Goal: Task Accomplishment & Management: Complete application form

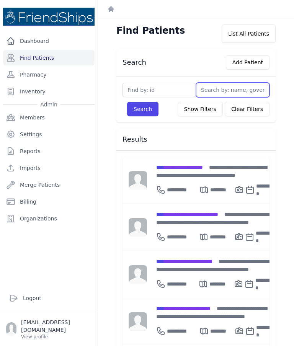
click at [221, 87] on input "text" at bounding box center [232, 90] width 73 height 15
type input "Lilas"
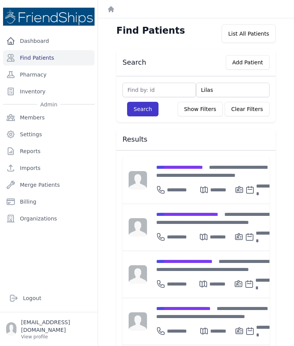
type input "Lilas"
click at [141, 115] on button "Search" at bounding box center [142, 109] width 31 height 15
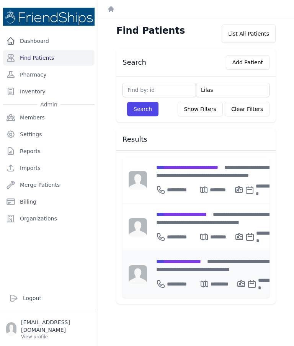
click at [195, 263] on div "**********" at bounding box center [216, 265] width 121 height 16
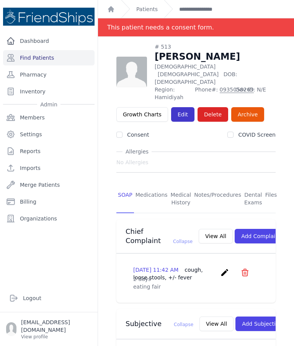
click at [180, 107] on link "Edit" at bounding box center [182, 114] width 23 height 15
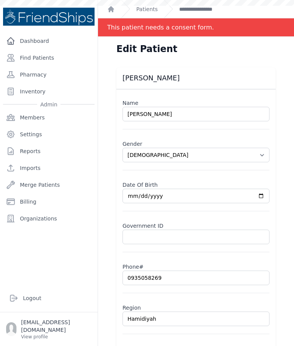
select select "[DEMOGRAPHIC_DATA]"
click at [202, 10] on link "**********" at bounding box center [201, 9] width 44 height 8
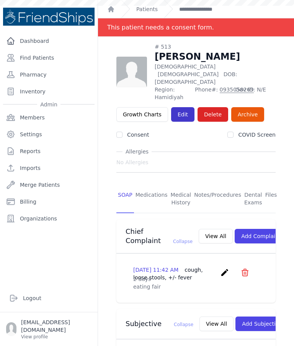
click at [185, 107] on link "Edit" at bounding box center [182, 114] width 23 height 15
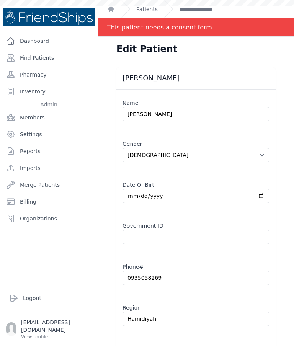
select select "[DEMOGRAPHIC_DATA]"
click at [207, 6] on link "**********" at bounding box center [201, 9] width 44 height 8
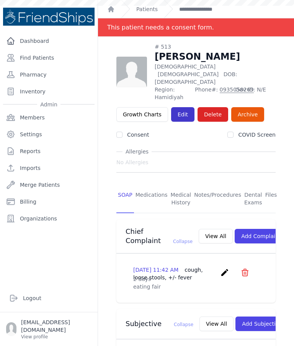
click at [181, 107] on link "Edit" at bounding box center [182, 114] width 23 height 15
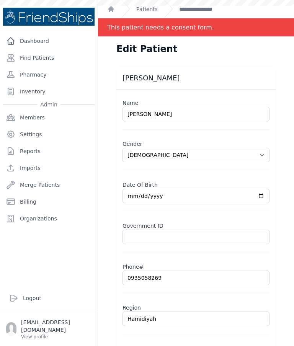
scroll to position [37, 0]
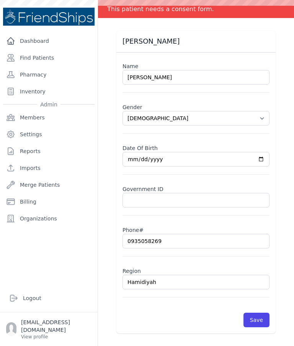
select select "[DEMOGRAPHIC_DATA]"
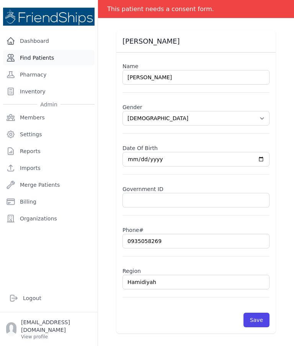
click at [45, 60] on link "Find Patients" at bounding box center [48, 57] width 91 height 15
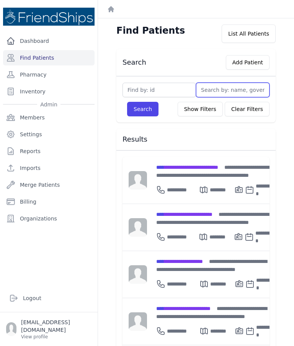
click at [223, 88] on input "text" at bounding box center [232, 90] width 73 height 15
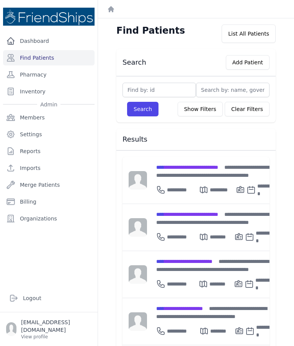
type input "L"
type input "Lilas"
click at [142, 109] on button "Search" at bounding box center [142, 109] width 31 height 15
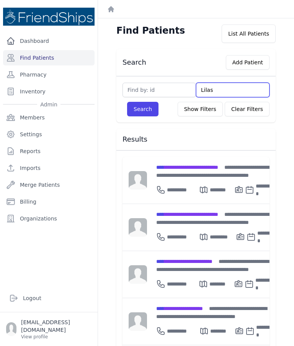
click at [225, 88] on input "Lilas" at bounding box center [232, 90] width 73 height 15
type input "L"
type input "Sha"
type input "Sham"
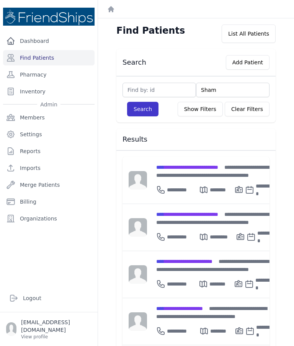
click at [148, 112] on button "Search" at bounding box center [142, 109] width 31 height 15
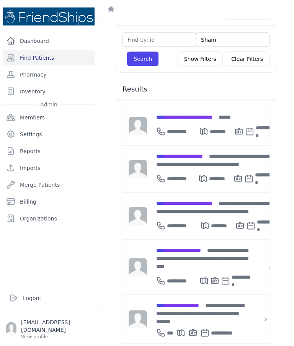
scroll to position [31, 0]
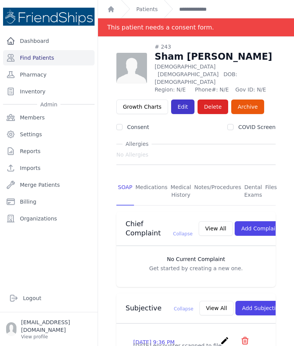
click at [180, 99] on link "Edit" at bounding box center [182, 106] width 23 height 15
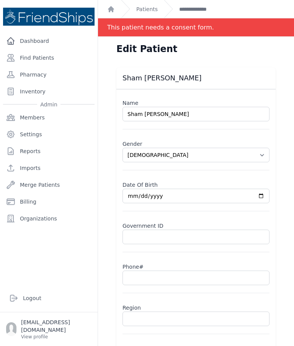
type input "[DATE]"
select select "[DEMOGRAPHIC_DATA]"
type input "[DATE]"
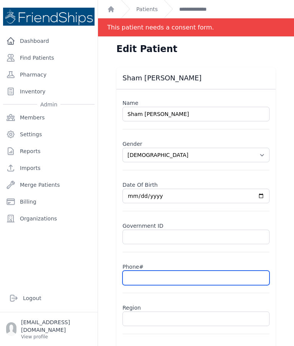
click at [187, 280] on input "text" at bounding box center [195, 277] width 147 height 15
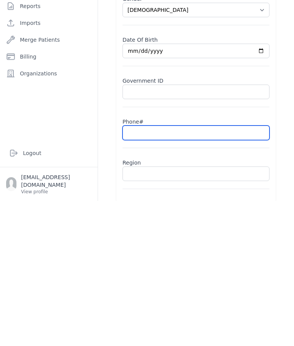
select select "[DEMOGRAPHIC_DATA]"
type input "09"
select select "[DEMOGRAPHIC_DATA]"
type input "09387"
select select "[DEMOGRAPHIC_DATA]"
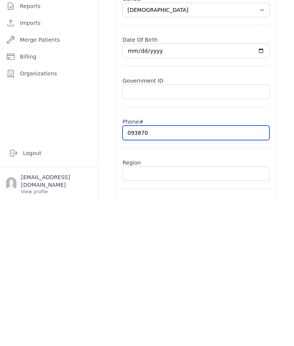
type input "0938701"
select select "[DEMOGRAPHIC_DATA]"
type input "0938701838"
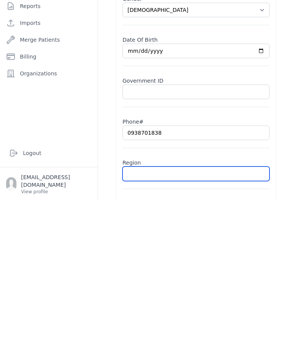
click at [150, 311] on input "text" at bounding box center [195, 318] width 147 height 15
type input "H"
select select "[DEMOGRAPHIC_DATA]"
type input "Hamadi"
select select "[DEMOGRAPHIC_DATA]"
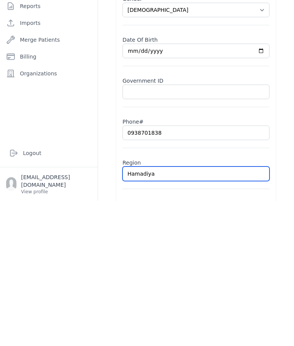
type input "Hamadiya"
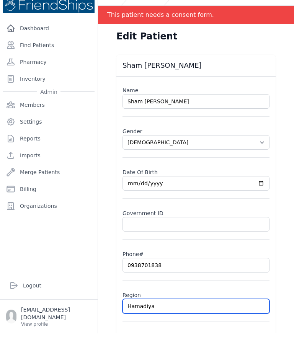
scroll to position [0, 0]
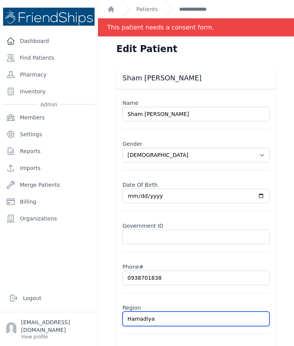
select select "female"
type input "0938701838"
select select "female"
type input "Hamadiya"
click at [178, 114] on input "Sham Wael Kead" at bounding box center [195, 114] width 147 height 15
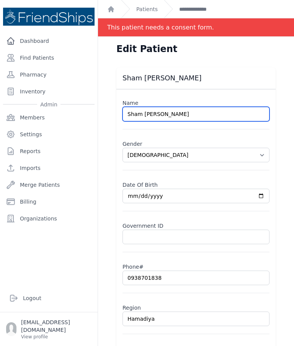
select select "female"
type input "Sham Wael"
select select "female"
type input "Sham Wael Gha"
select select "female"
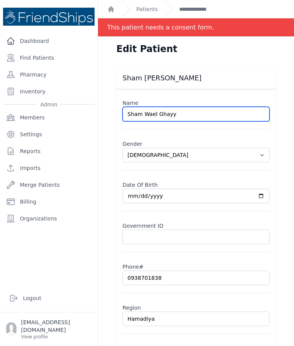
type input "Sham Wael Ghayya"
select select "female"
type input "Hamadiya"
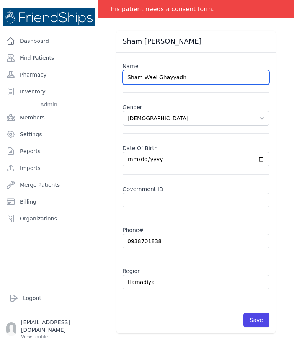
scroll to position [37, 0]
type input "Sham Wael Ghayyadh"
click at [282, 152] on div "Sham Wael Kead Name Sham Wael Ghayyadh Gender Select Gender Male Female Date Of…" at bounding box center [196, 182] width 184 height 302
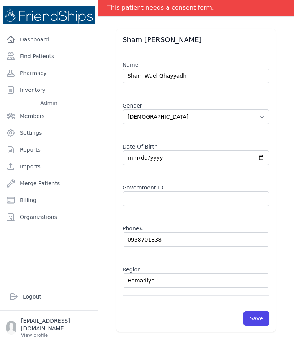
select select "[DEMOGRAPHIC_DATA]"
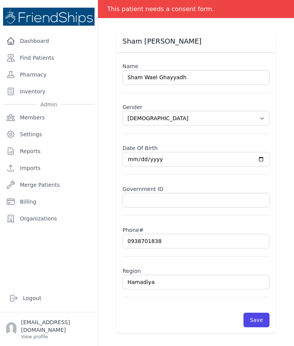
click at [259, 312] on button "Save" at bounding box center [256, 319] width 26 height 15
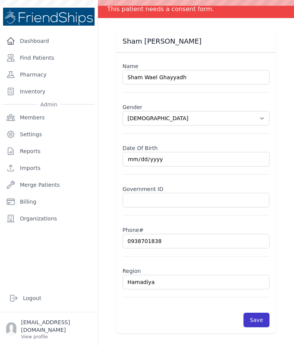
scroll to position [0, 0]
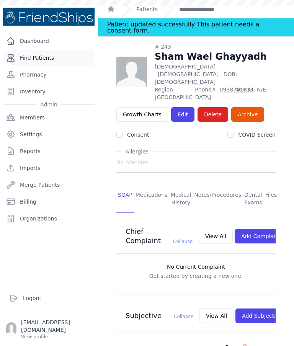
click at [52, 50] on link "Find Patients" at bounding box center [48, 57] width 91 height 15
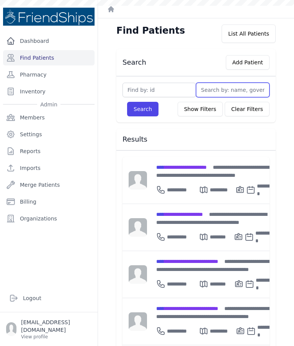
click at [235, 85] on input "text" at bounding box center [232, 90] width 73 height 15
type input "Sham"
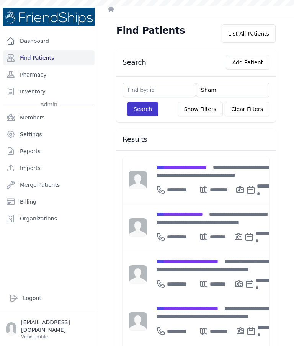
click at [146, 112] on button "Search" at bounding box center [142, 109] width 31 height 15
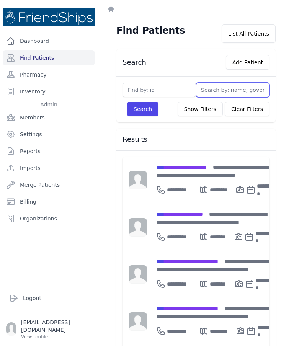
click at [230, 96] on input "text" at bounding box center [232, 90] width 73 height 15
type input "Sham"
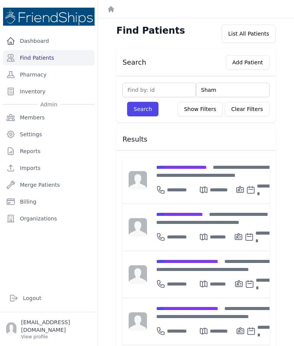
click at [142, 109] on button "Search" at bounding box center [142, 109] width 31 height 15
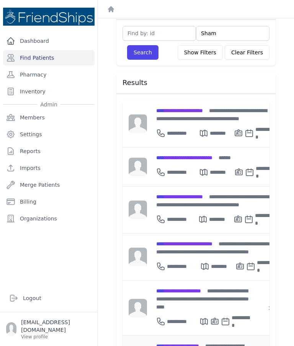
scroll to position [56, 0]
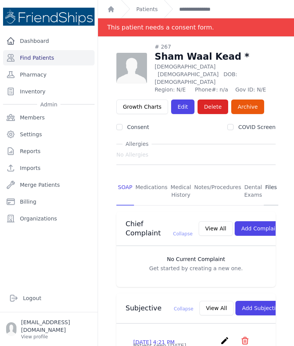
click at [267, 177] on link "Files" at bounding box center [270, 191] width 15 height 28
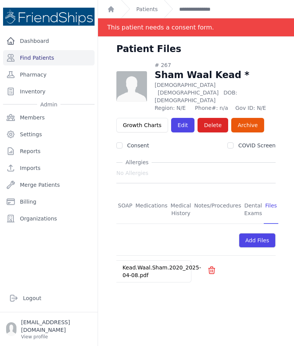
click at [158, 260] on div "Kead.Waal.Sham.2020_2025-04-08.pdf" at bounding box center [161, 270] width 91 height 21
click at [161, 264] on link "Kead.Waal.Sham.2020_2025-04-08.pdf" at bounding box center [161, 271] width 78 height 14
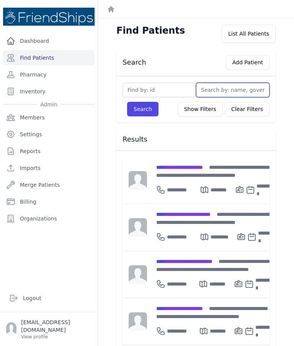
click at [224, 89] on input "text" at bounding box center [232, 90] width 73 height 15
type input "[PERSON_NAME]"
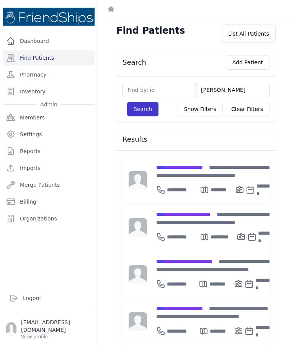
click at [144, 107] on button "Search" at bounding box center [142, 109] width 31 height 15
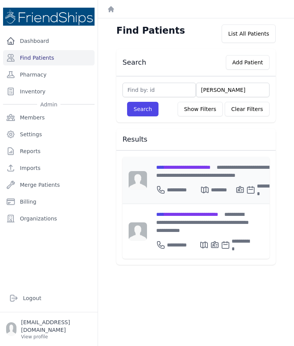
click at [199, 172] on div "**********" at bounding box center [216, 171] width 120 height 16
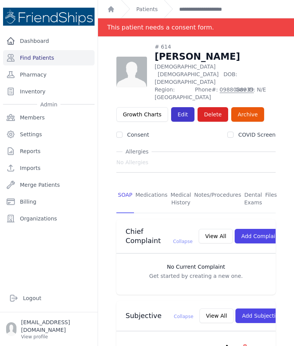
click at [180, 107] on link "Edit" at bounding box center [182, 114] width 23 height 15
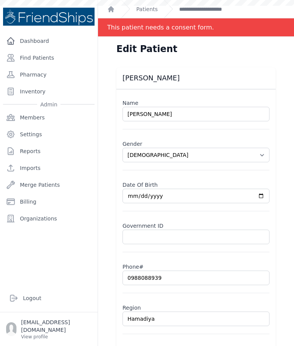
select select "[DEMOGRAPHIC_DATA]"
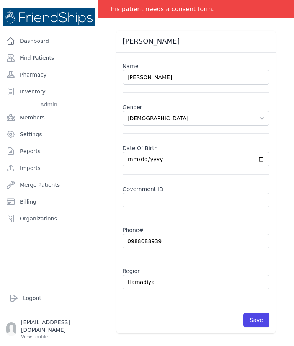
scroll to position [37, 0]
click at [31, 63] on link "Find Patients" at bounding box center [48, 57] width 91 height 15
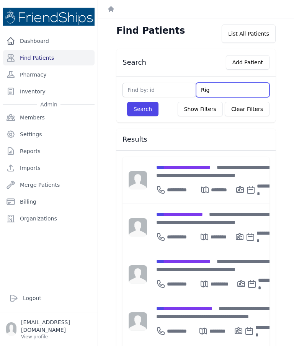
type input "Riga"
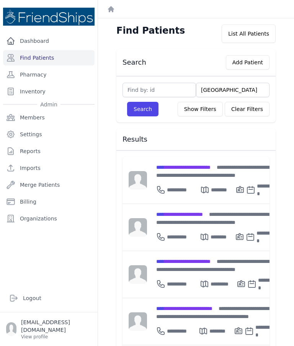
type input "Rigam"
type input "Ri"
type input "Riham"
click at [147, 111] on button "Search" at bounding box center [142, 109] width 31 height 15
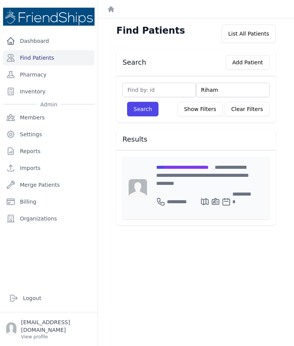
click at [206, 164] on span "**********" at bounding box center [182, 166] width 52 height 5
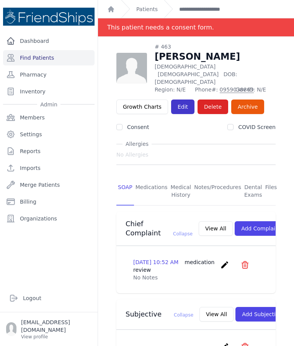
click at [180, 99] on link "Edit" at bounding box center [182, 106] width 23 height 15
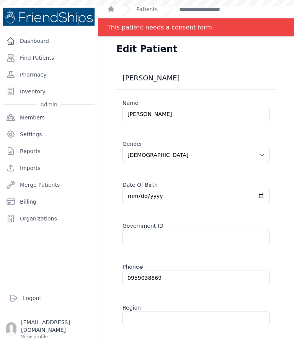
select select "[DEMOGRAPHIC_DATA]"
click at [180, 318] on input "text" at bounding box center [195, 318] width 147 height 15
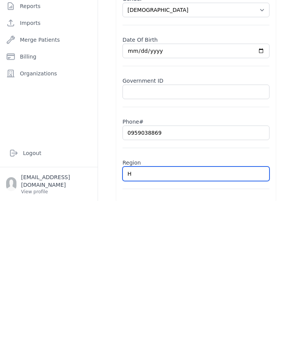
type input "Ha"
select select "[DEMOGRAPHIC_DATA]"
type input "Ham"
select select "[DEMOGRAPHIC_DATA]"
type input "Hamadiya"
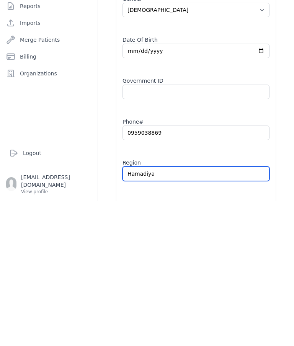
select select "[DEMOGRAPHIC_DATA]"
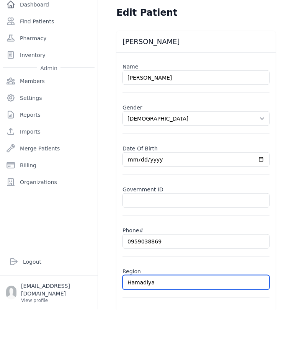
type input "Hamadiya"
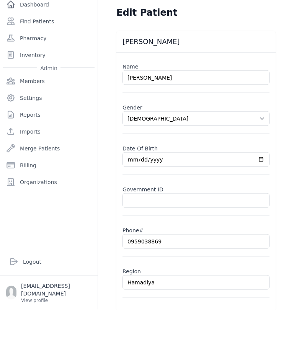
click at [204, 107] on input "[PERSON_NAME]" at bounding box center [195, 114] width 147 height 15
type input "[PERSON_NAME]"
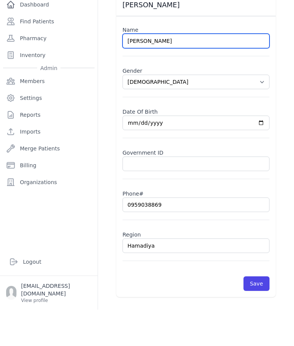
scroll to position [37, 0]
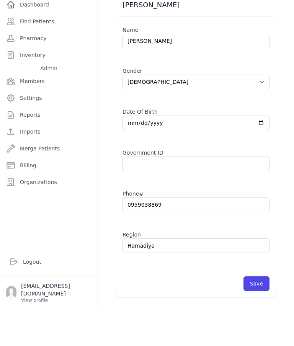
select select "[DEMOGRAPHIC_DATA]"
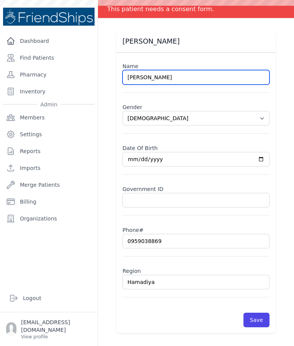
click at [147, 70] on input "[PERSON_NAME]" at bounding box center [195, 77] width 147 height 15
click at [146, 70] on input "[PERSON_NAME]" at bounding box center [195, 77] width 147 height 15
click at [150, 70] on input "[PERSON_NAME]" at bounding box center [195, 77] width 147 height 15
click at [151, 70] on input "[PERSON_NAME]" at bounding box center [195, 77] width 147 height 15
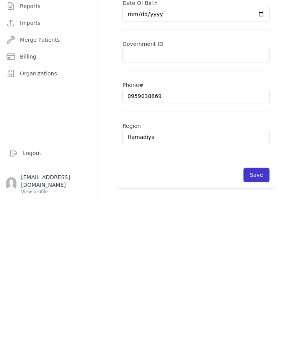
type input "[PERSON_NAME]"
click at [258, 312] on button "Save" at bounding box center [256, 319] width 26 height 15
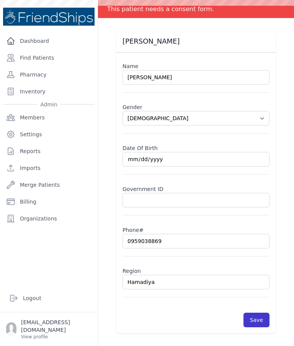
scroll to position [0, 0]
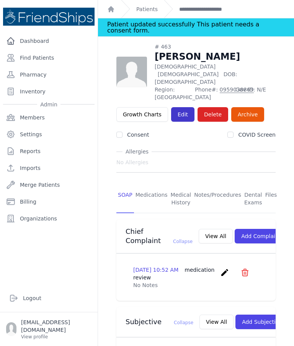
click at [182, 107] on link "Edit" at bounding box center [182, 114] width 23 height 15
